Goal: Task Accomplishment & Management: Use online tool/utility

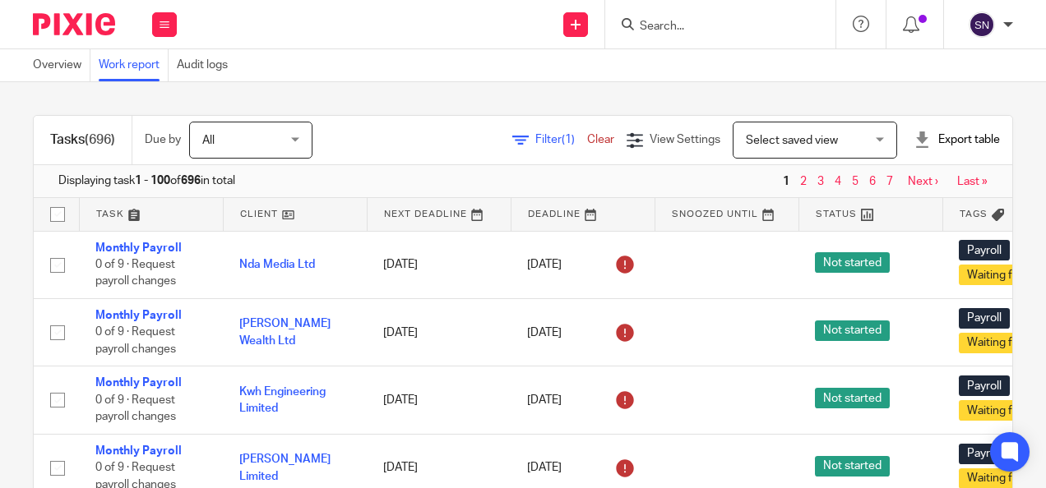
click at [535, 144] on span "Filter (1)" at bounding box center [561, 140] width 52 height 12
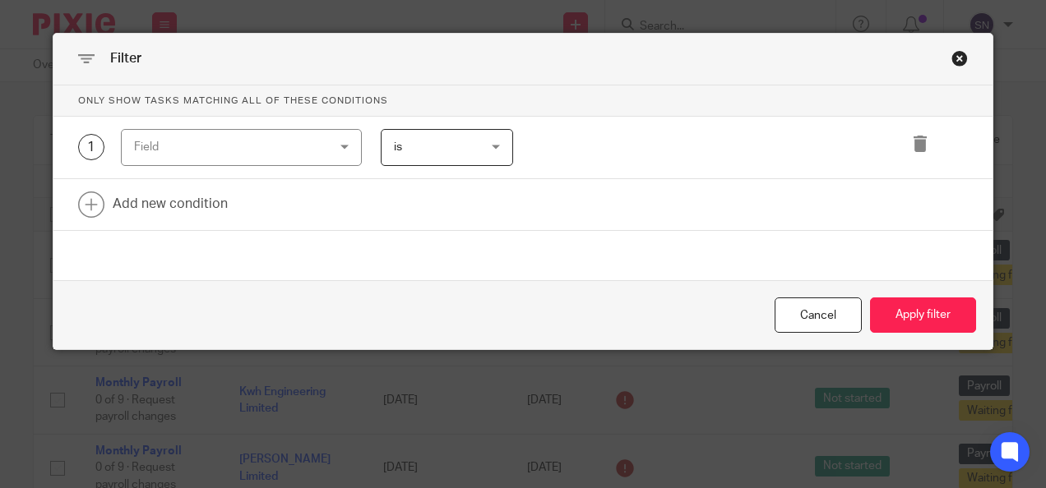
click at [242, 130] on div "Field" at bounding box center [225, 147] width 182 height 35
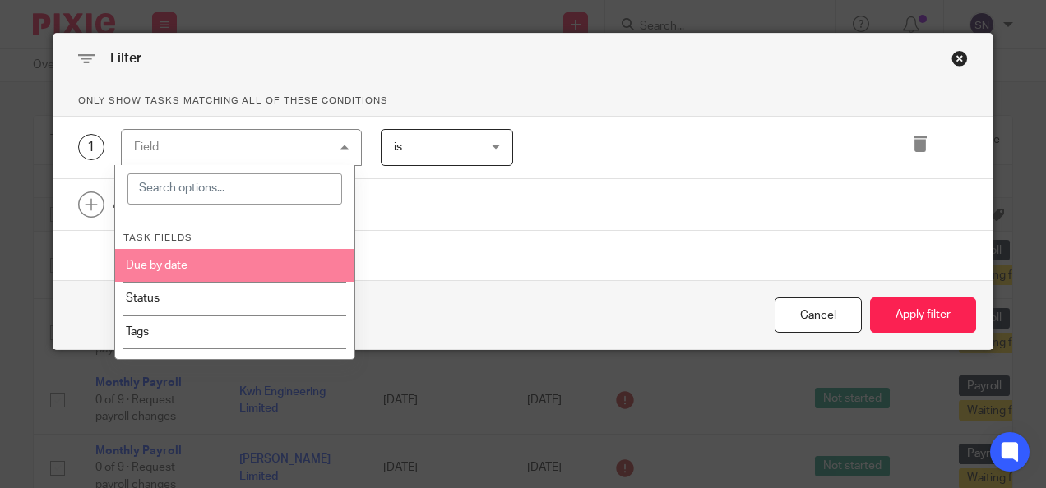
click at [951, 54] on div "Close this dialog window" at bounding box center [959, 58] width 16 height 16
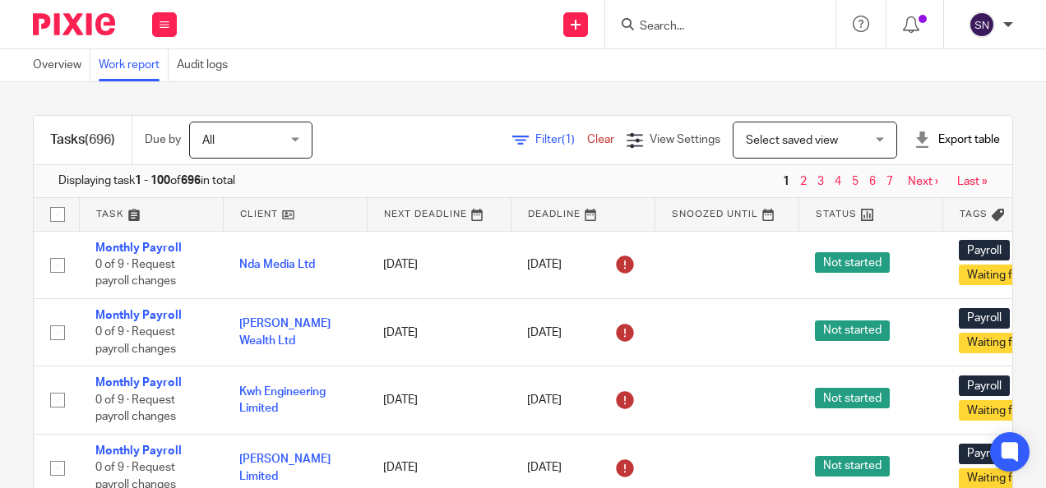
click at [523, 130] on div "Filter (1) Clear View Settings View Settings (1) Filters Clear Save Manage save…" at bounding box center [676, 140] width 671 height 37
click at [529, 155] on div "Filter (1) Clear View Settings View Settings (1) Filters Clear Save Manage save…" at bounding box center [676, 140] width 671 height 37
click at [562, 134] on span "(1)" at bounding box center [568, 140] width 13 height 12
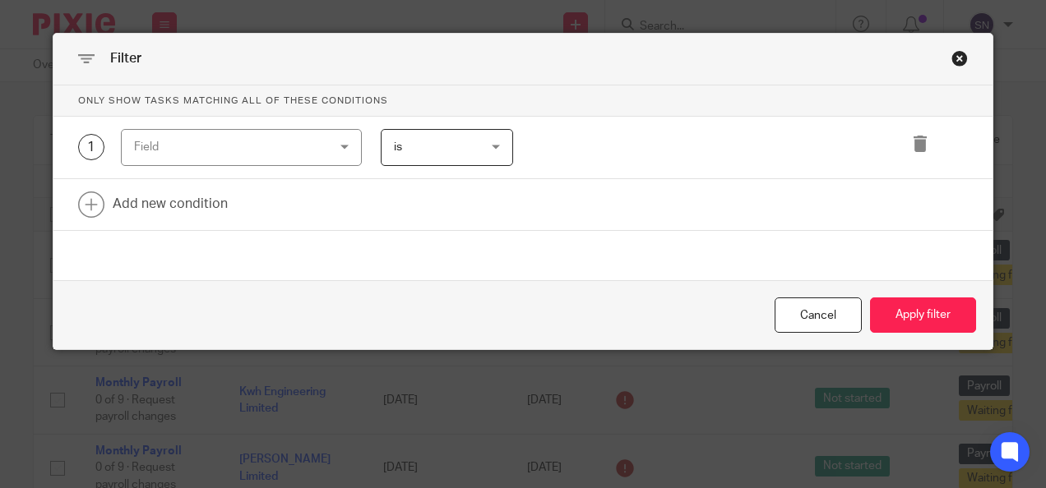
click at [209, 160] on div "Field" at bounding box center [225, 147] width 182 height 35
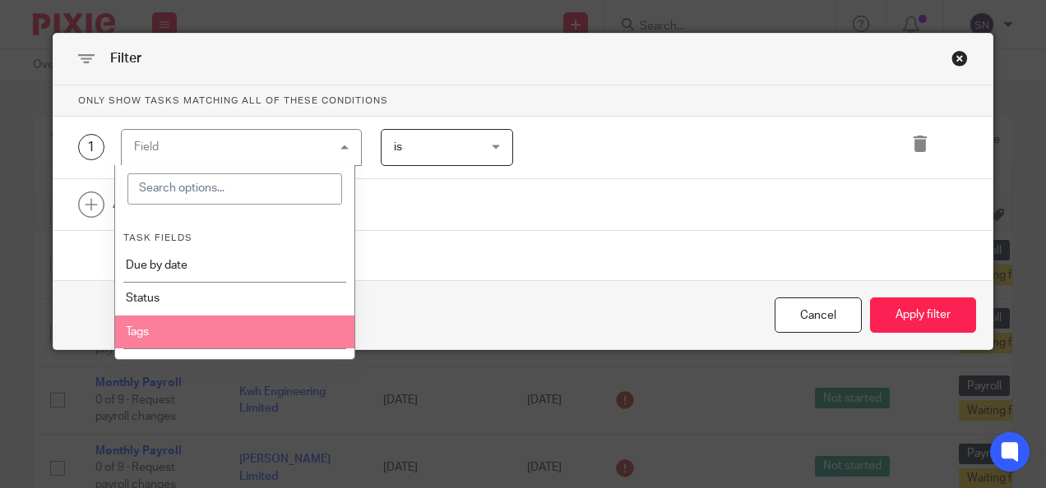
click at [208, 319] on li "Tags" at bounding box center [235, 332] width 240 height 33
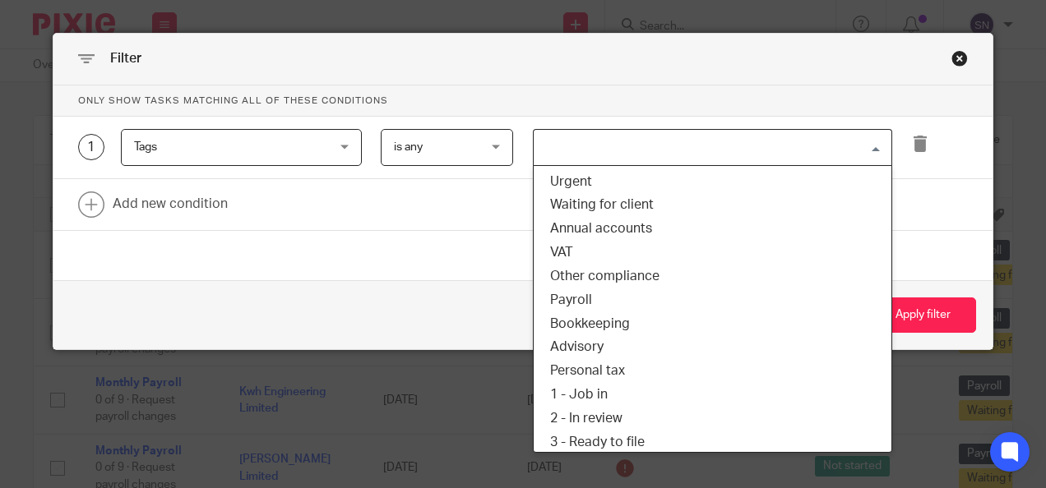
click at [687, 141] on input "Search for option" at bounding box center [708, 147] width 347 height 29
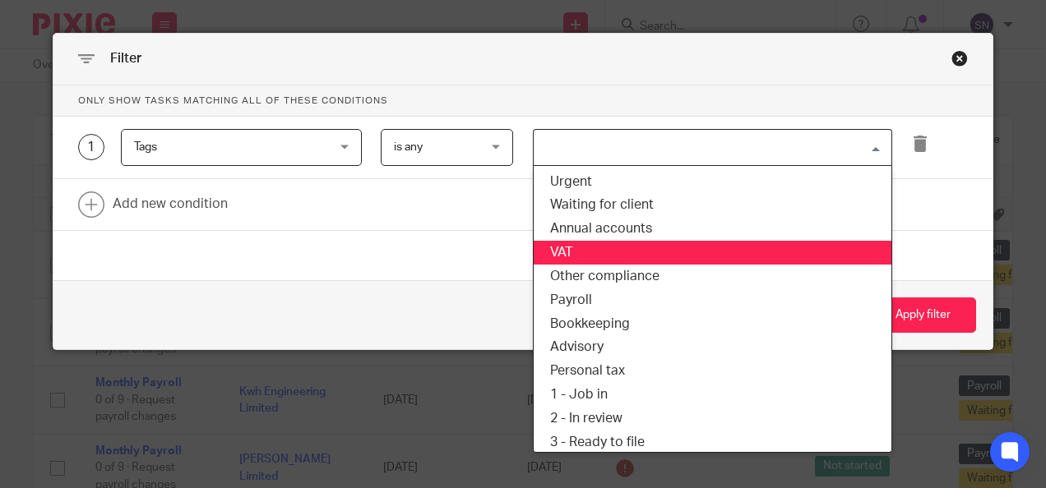
click at [600, 253] on li "VAT" at bounding box center [713, 253] width 358 height 24
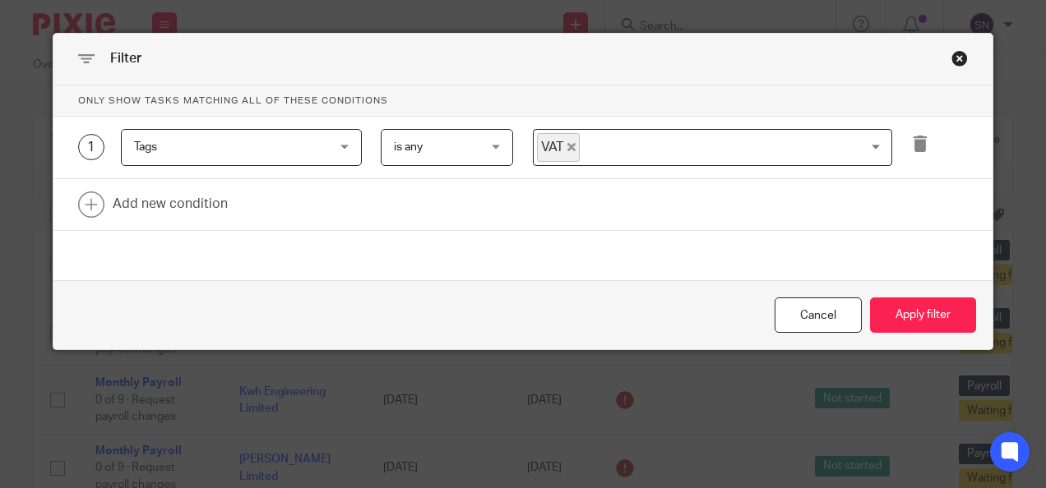
click at [901, 337] on div "Cancel Apply filter" at bounding box center [523, 314] width 940 height 69
click at [913, 321] on button "Apply filter" at bounding box center [923, 315] width 106 height 35
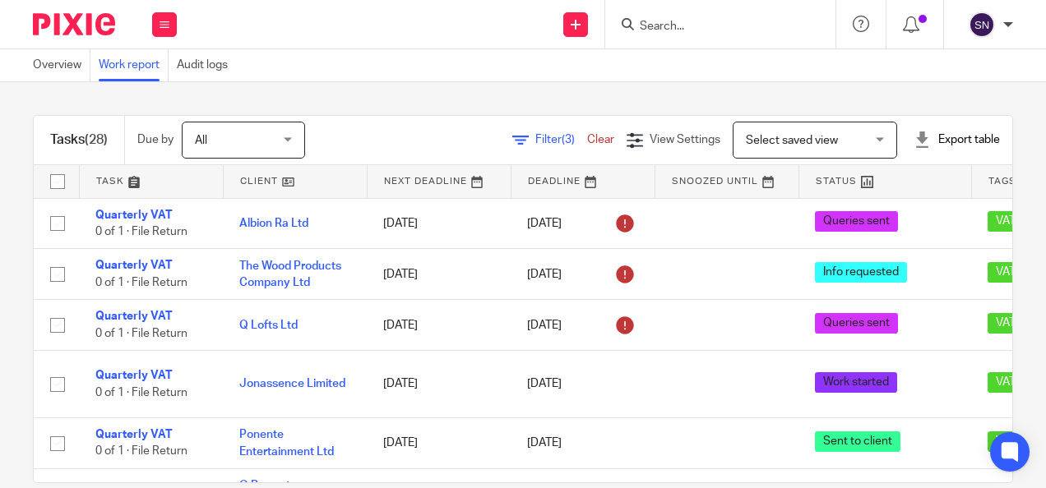
click at [224, 125] on span "All" at bounding box center [238, 140] width 87 height 35
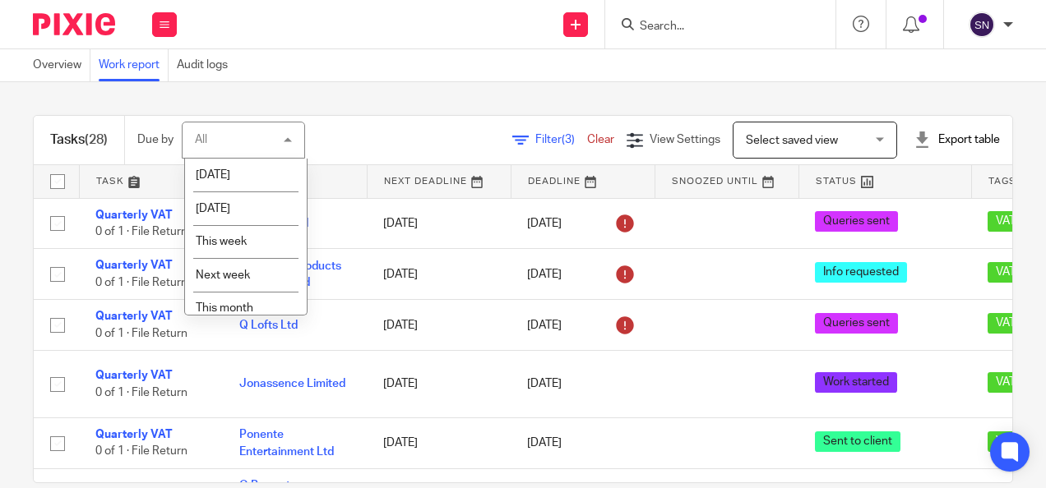
click at [224, 125] on div "All All" at bounding box center [243, 140] width 123 height 37
